Goal: Transaction & Acquisition: Subscribe to service/newsletter

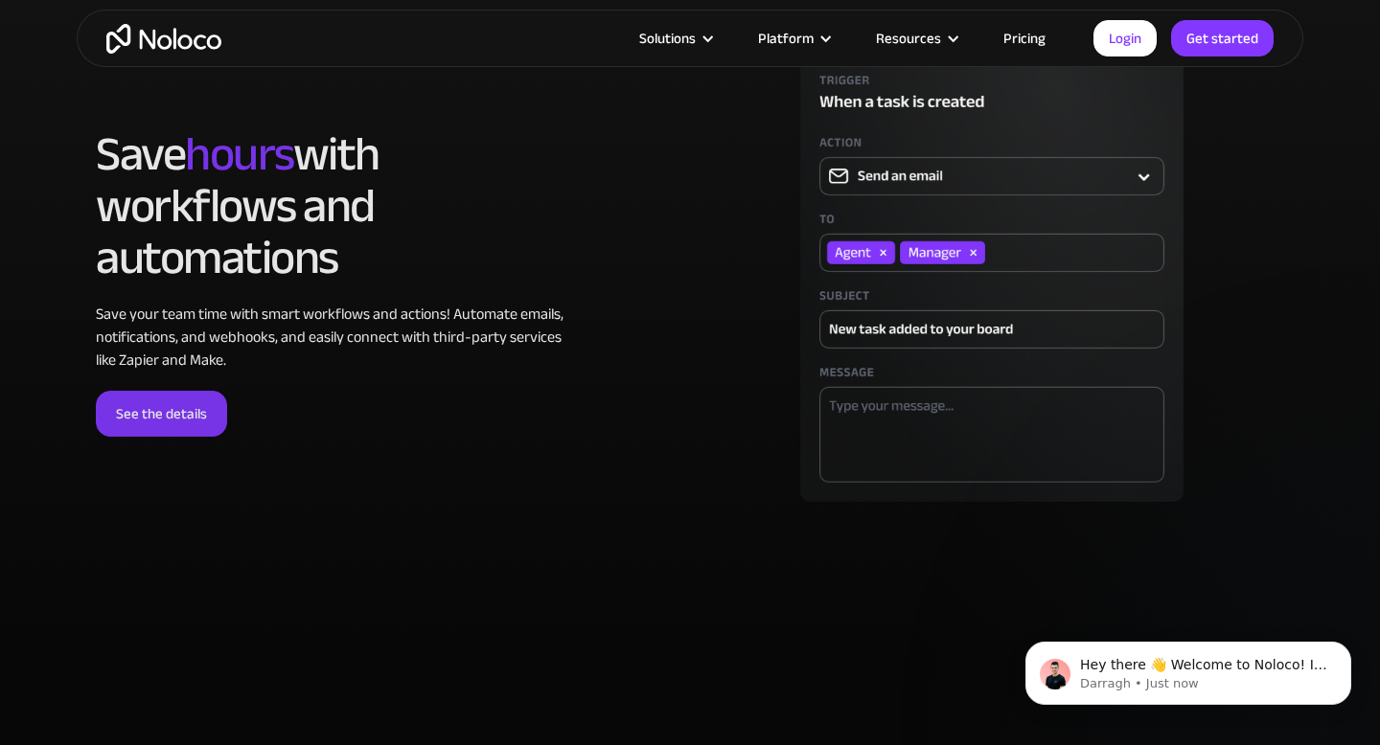
scroll to position [4805, 0]
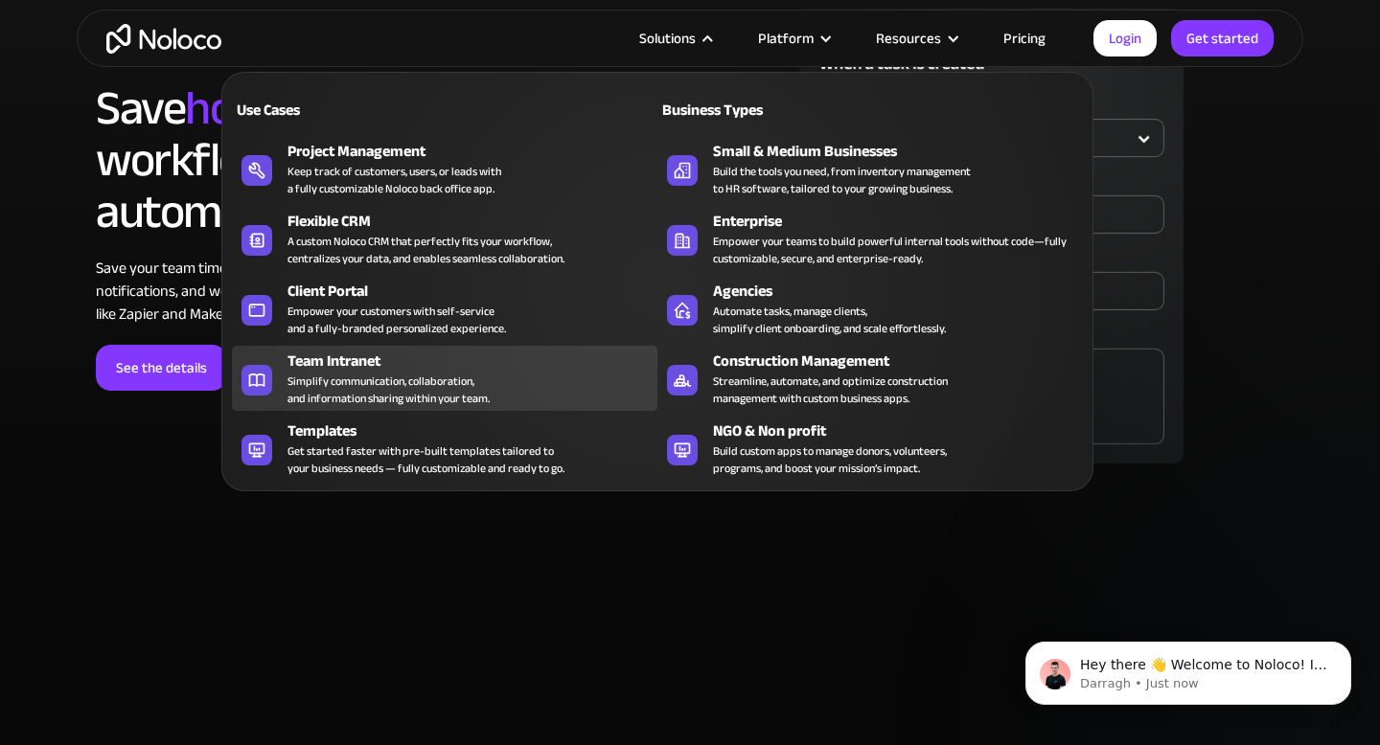
click at [518, 397] on div "Team Intranet Simplify communication, collaboration, and information sharing wi…" at bounding box center [467, 378] width 360 height 57
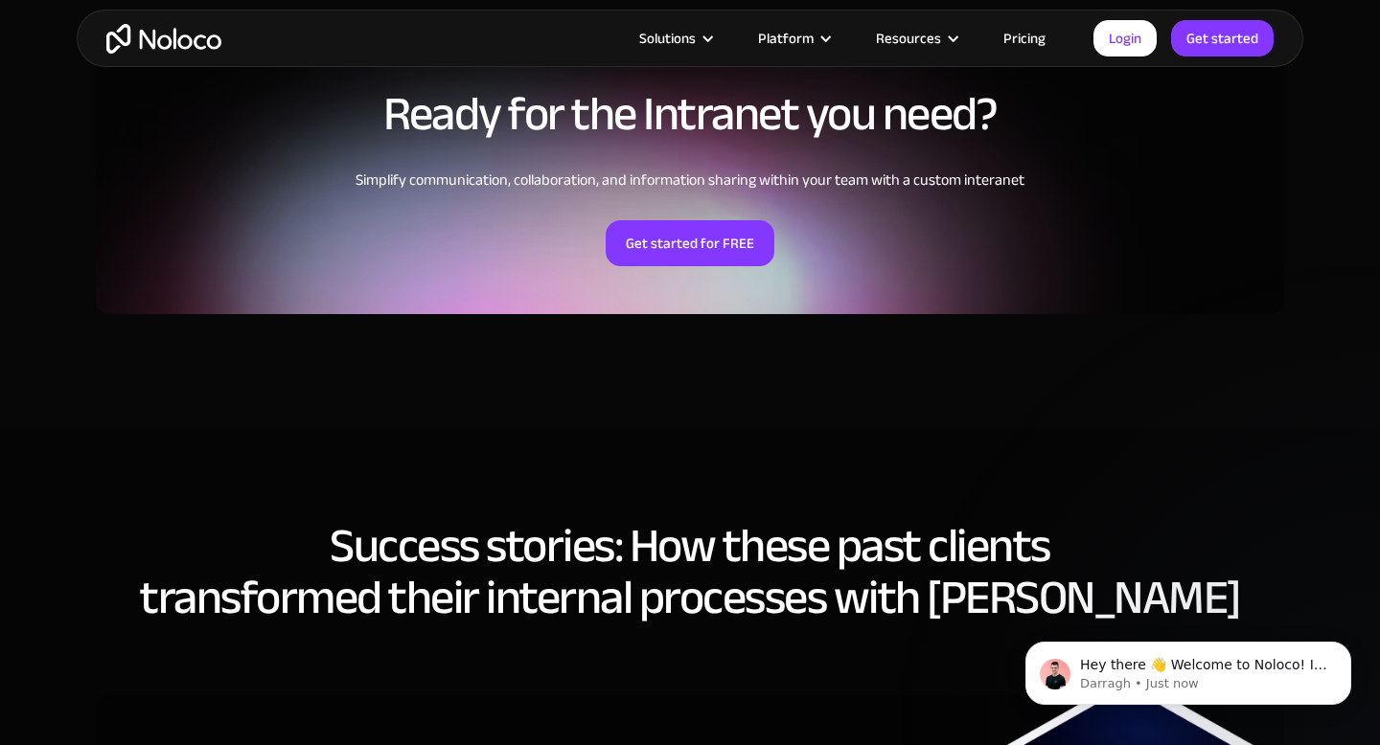
scroll to position [4452, 0]
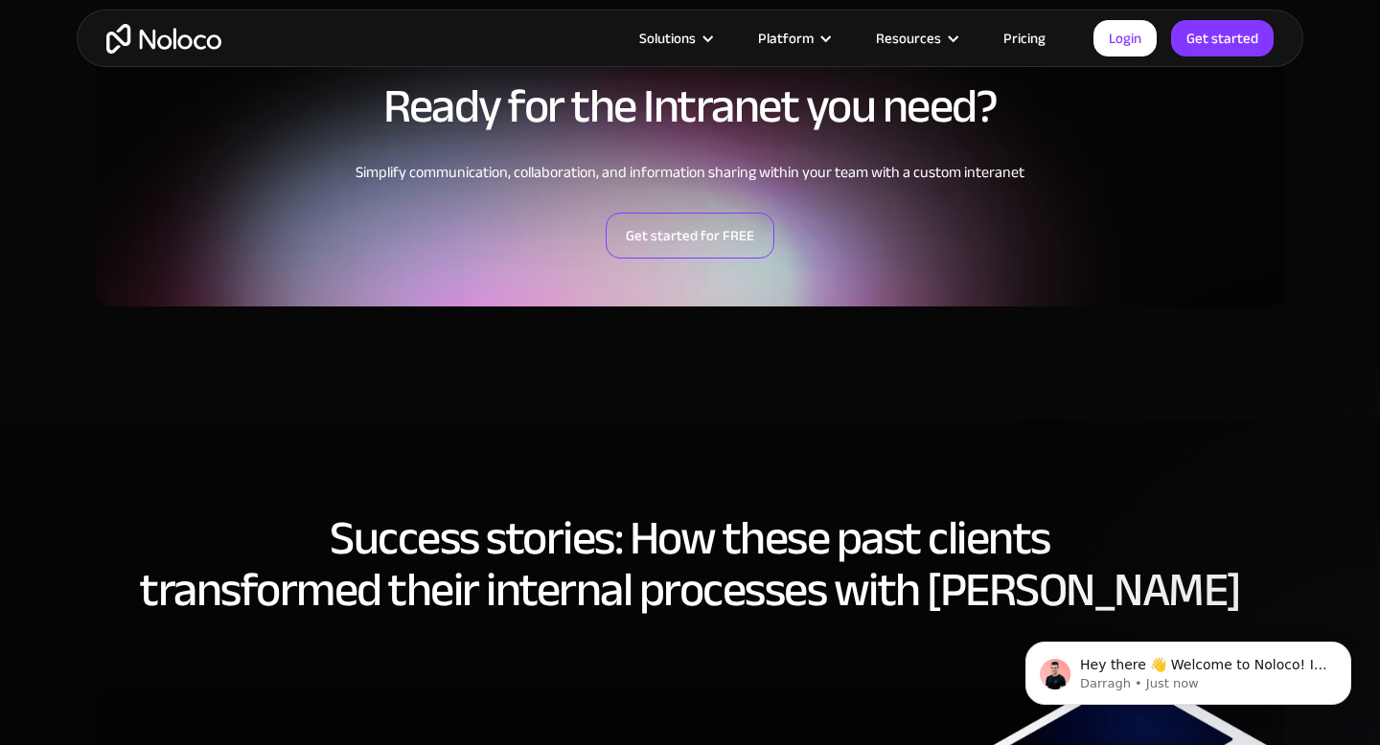
click at [704, 241] on link "Get started for FREE" at bounding box center [690, 236] width 169 height 46
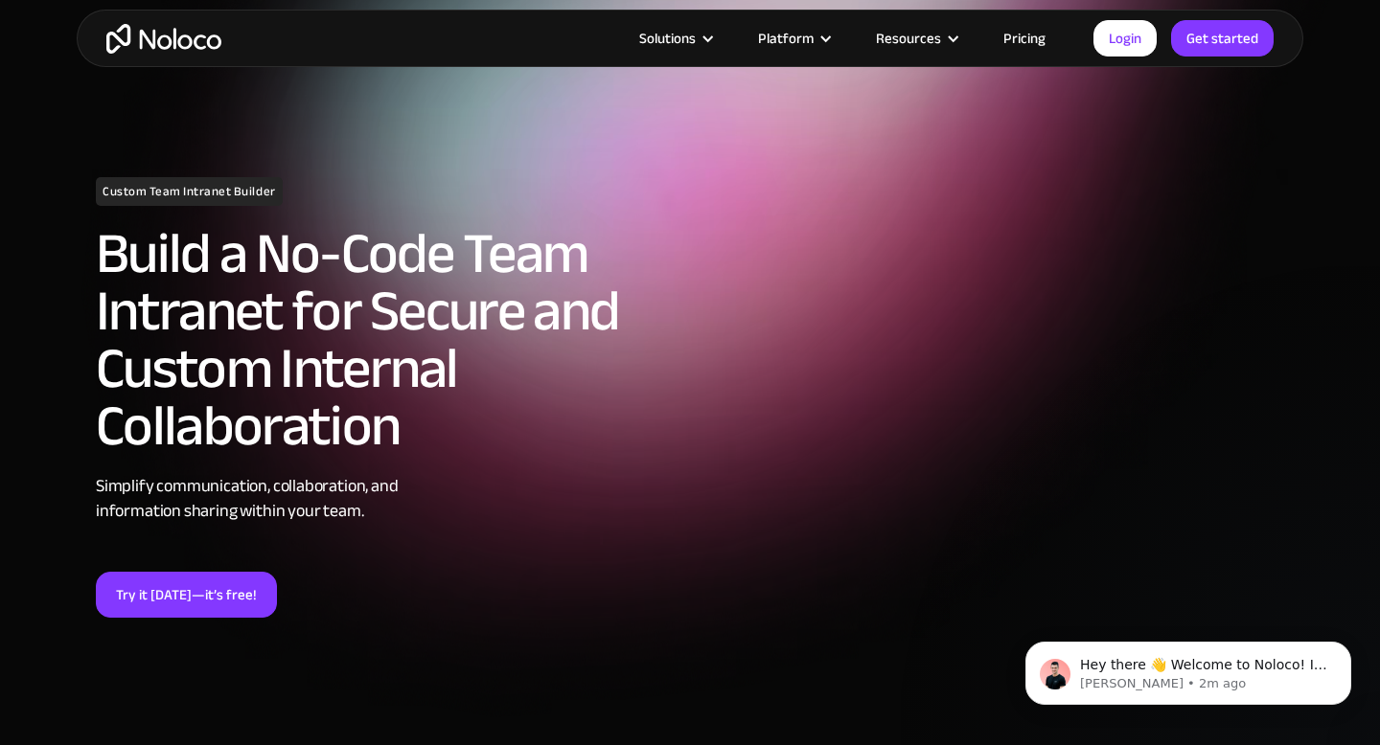
scroll to position [0, 0]
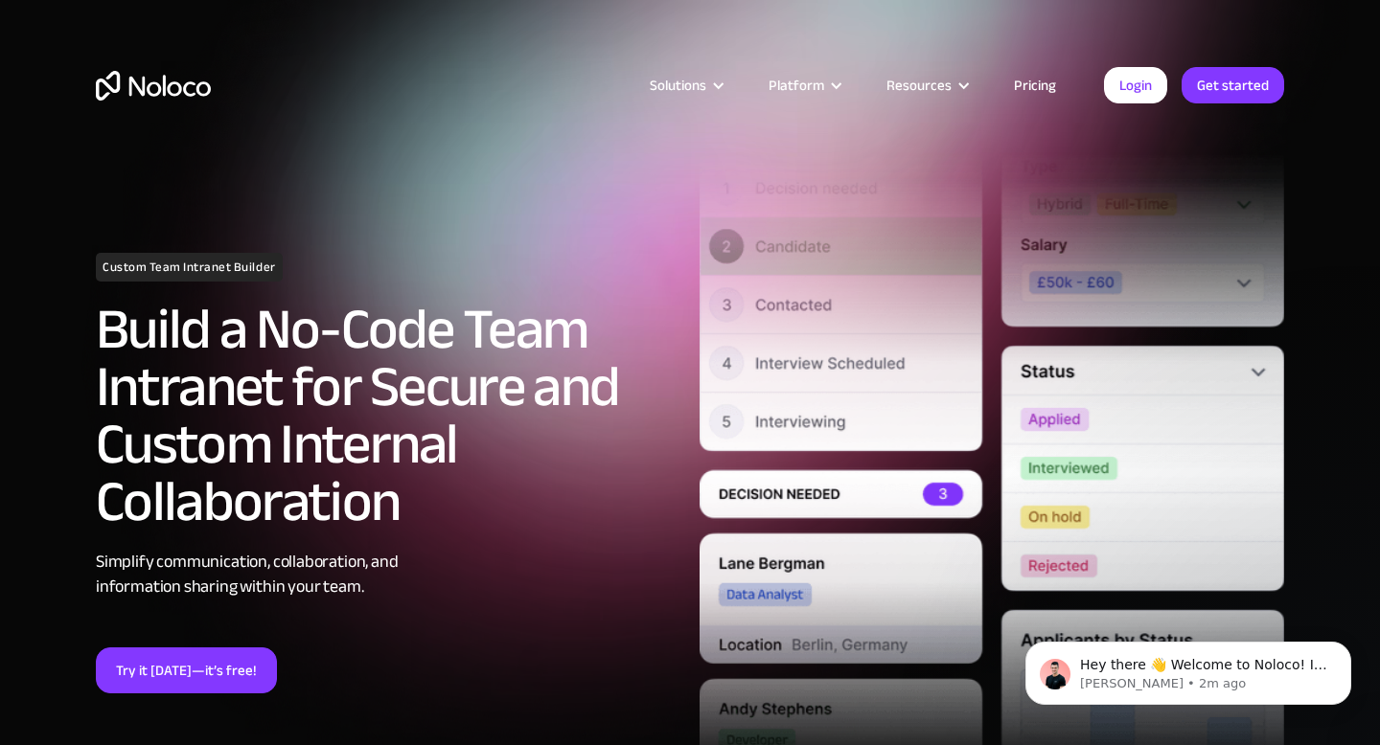
click at [1031, 89] on link "Pricing" at bounding box center [1035, 85] width 90 height 25
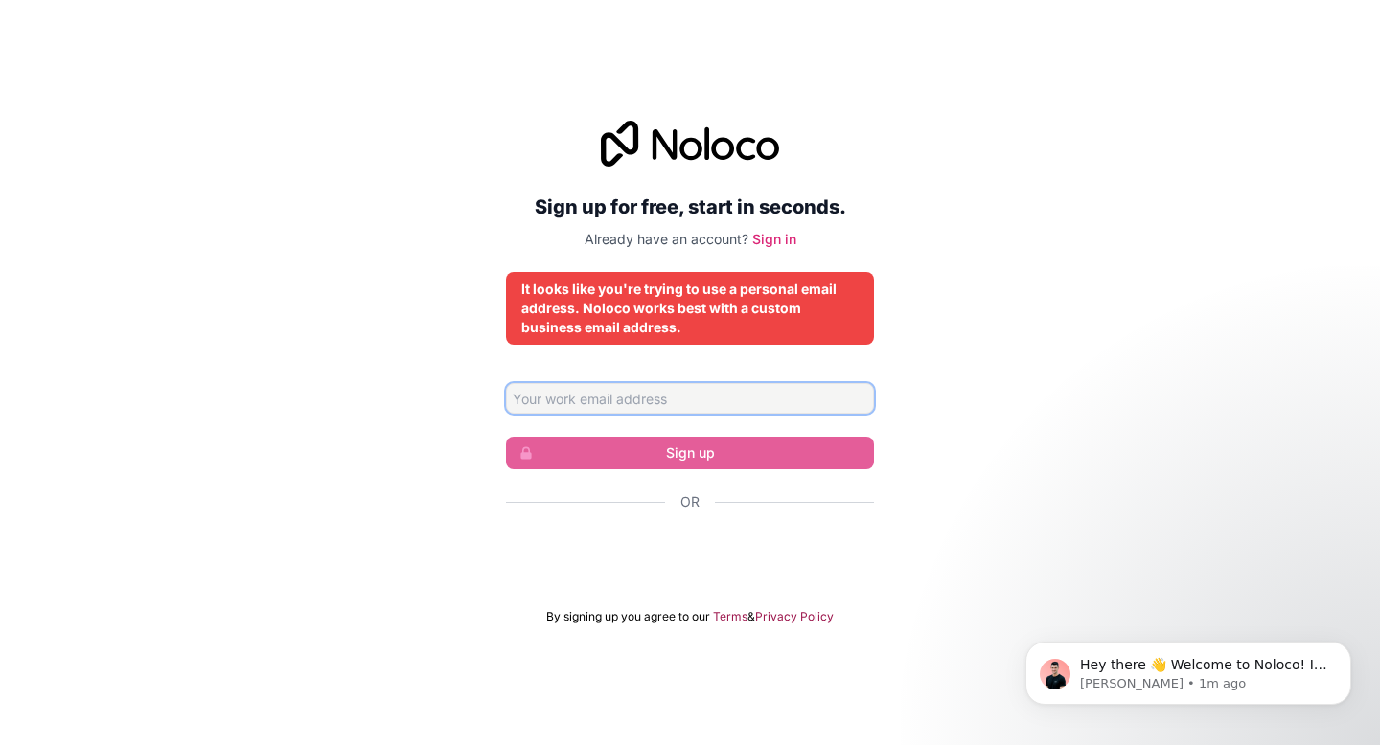
click at [667, 389] on input "Email address" at bounding box center [690, 398] width 368 height 31
click at [579, 504] on div "Or" at bounding box center [690, 502] width 368 height 19
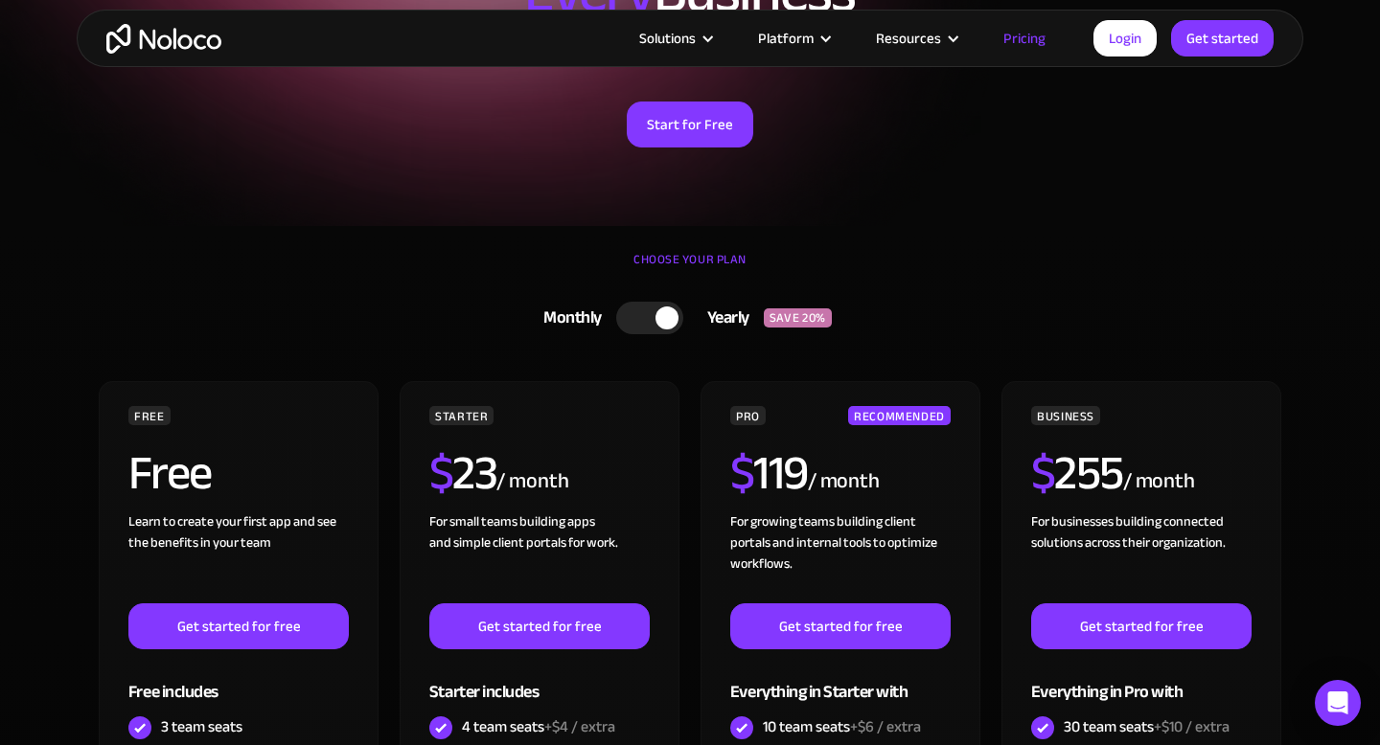
scroll to position [290, 0]
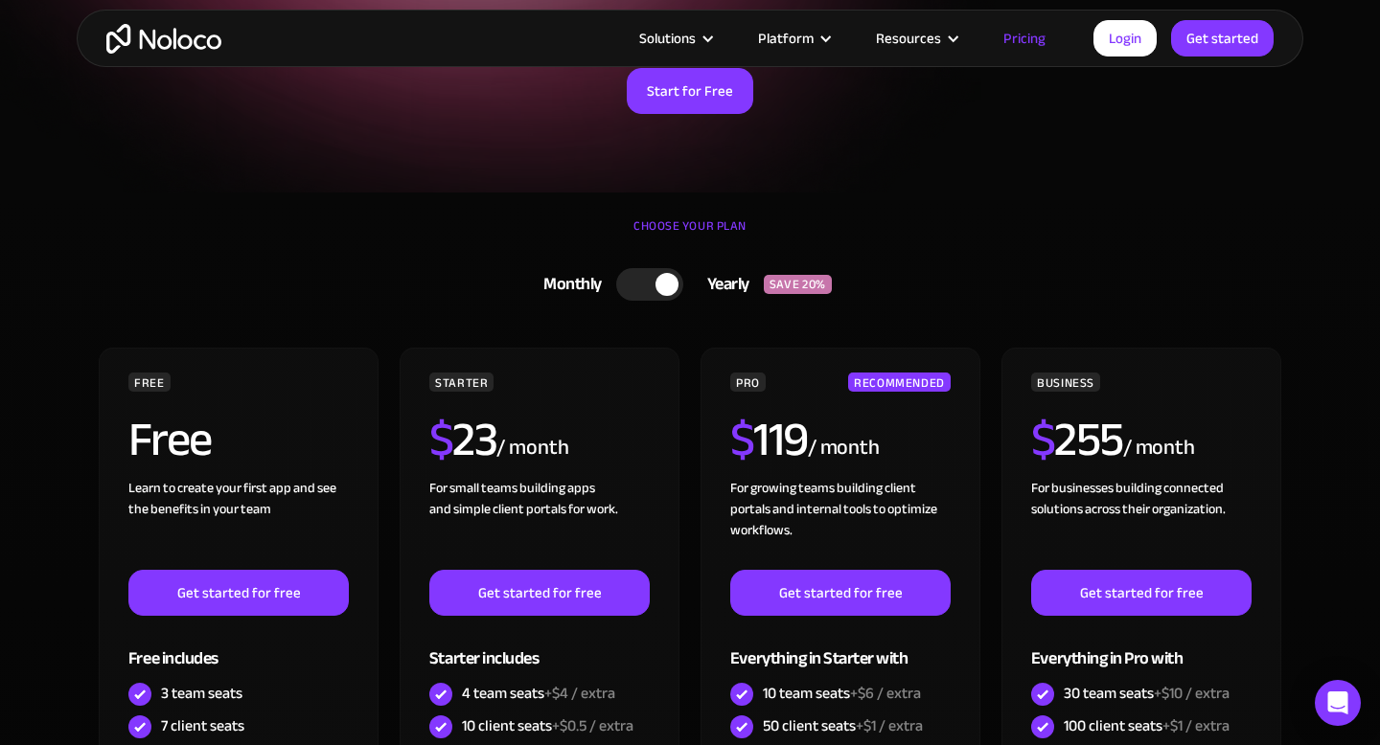
click at [661, 284] on div at bounding box center [666, 284] width 23 height 23
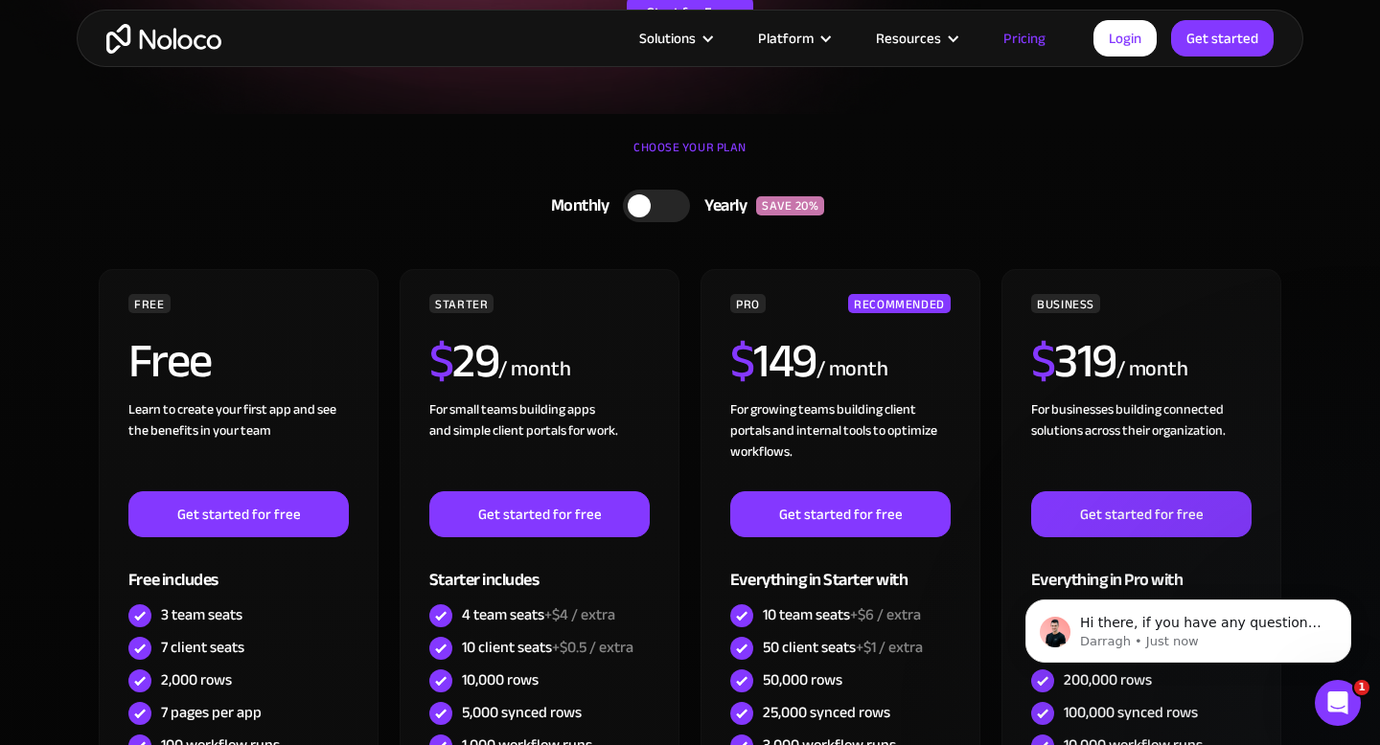
scroll to position [279, 0]
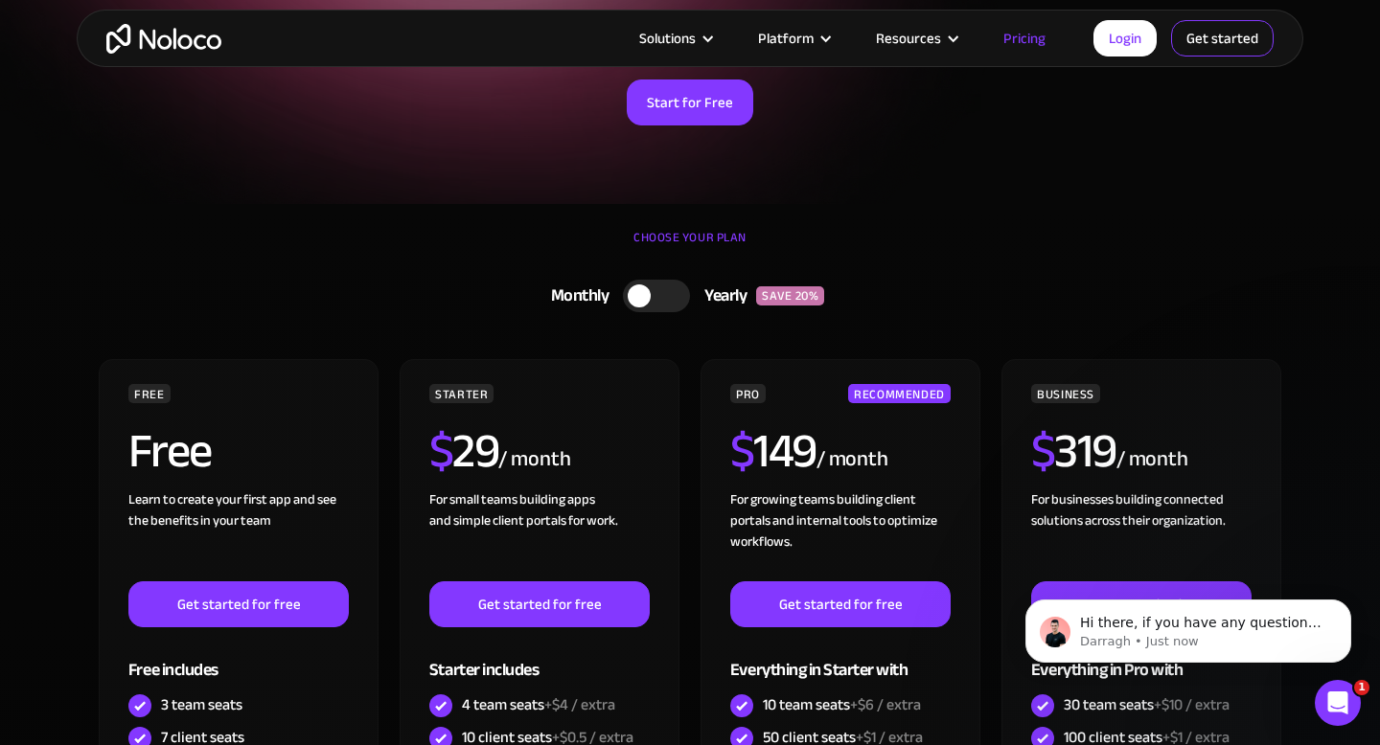
click at [0, 0] on link "Get started" at bounding box center [0, 0] width 0 height 0
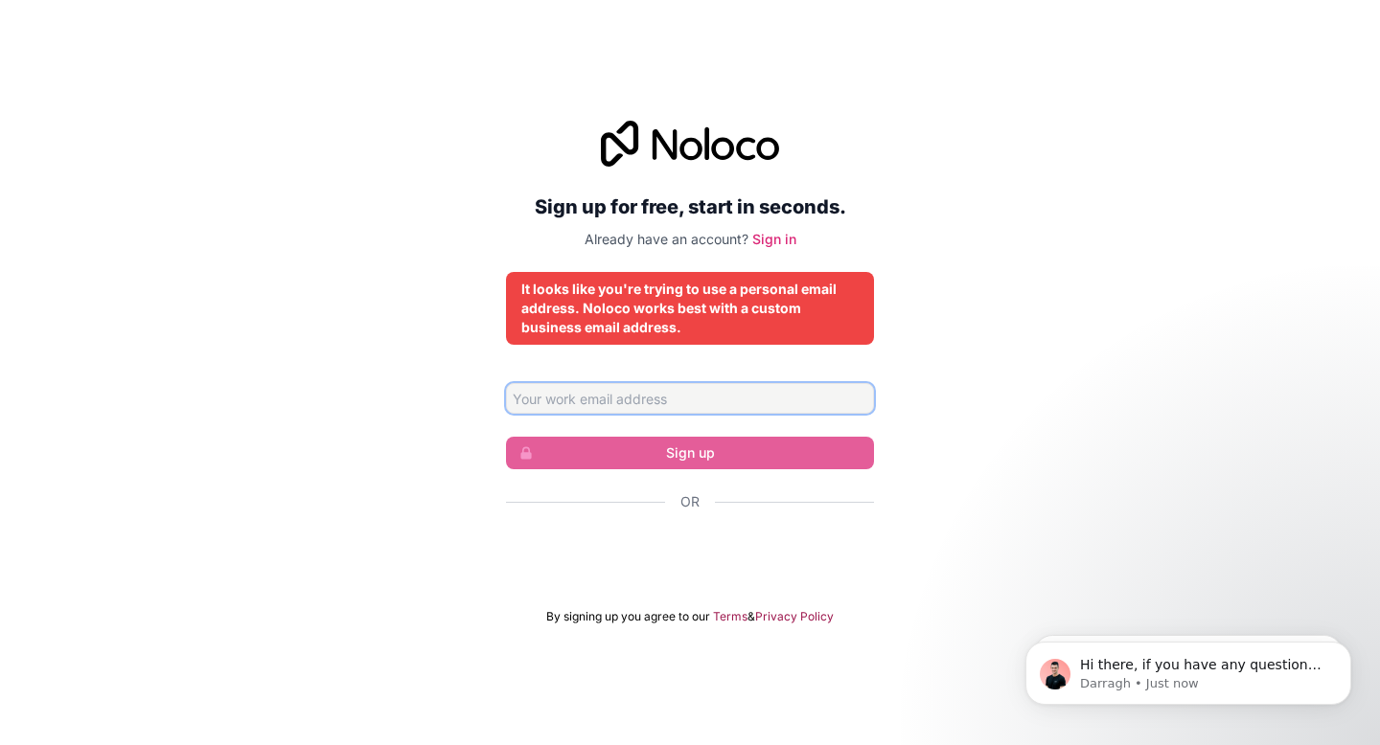
click at [663, 393] on input "Email address" at bounding box center [690, 398] width 368 height 31
type input "[DOMAIN_NAME][EMAIL_ADDRESS][DOMAIN_NAME]"
click at [773, 400] on input "[DOMAIN_NAME][EMAIL_ADDRESS][DOMAIN_NAME]" at bounding box center [690, 398] width 368 height 31
click at [787, 401] on input "[DOMAIN_NAME][EMAIL_ADDRESS][DOMAIN_NAME]" at bounding box center [690, 398] width 368 height 31
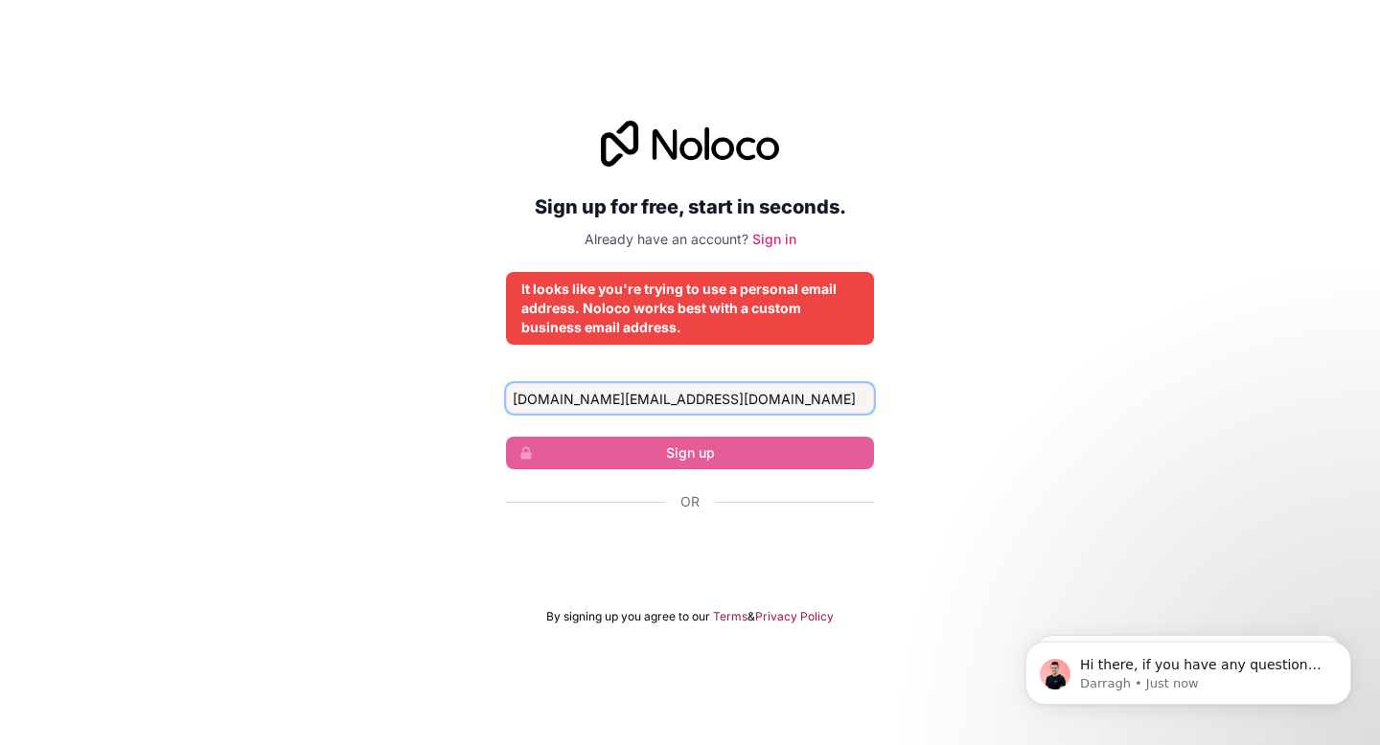
click at [787, 401] on input "[DOMAIN_NAME][EMAIL_ADDRESS][DOMAIN_NAME]" at bounding box center [690, 398] width 368 height 31
